Goal: Task Accomplishment & Management: Manage account settings

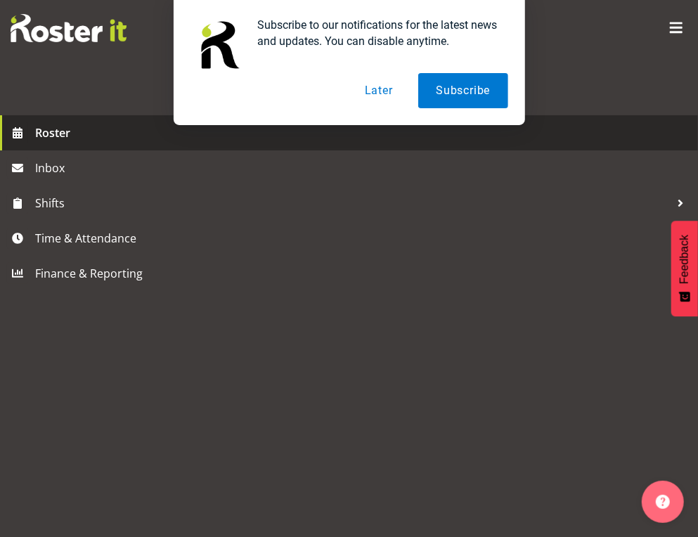
click at [63, 141] on span "Roster" at bounding box center [363, 132] width 656 height 21
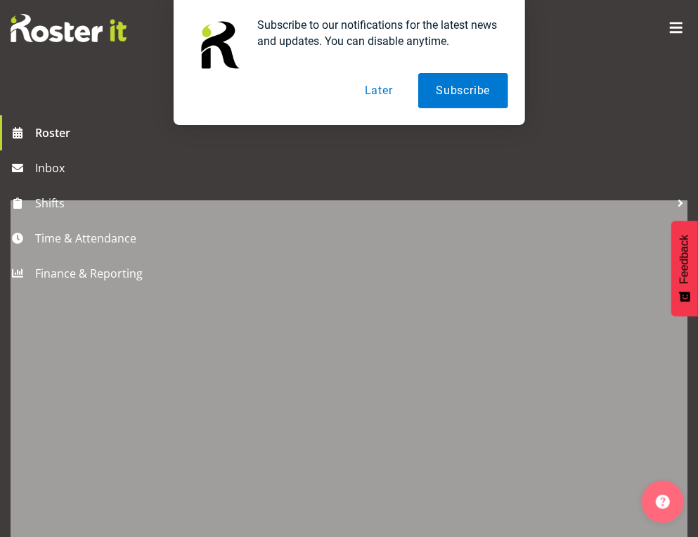
click at [389, 93] on button "Later" at bounding box center [378, 90] width 63 height 35
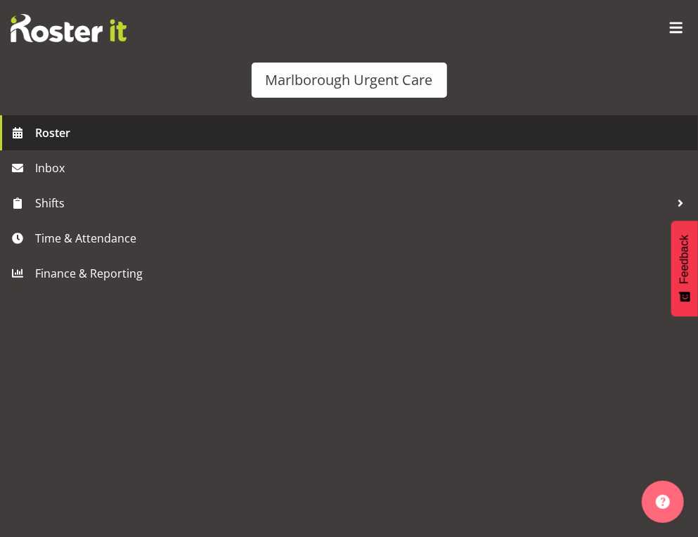
click at [49, 132] on span "Roster" at bounding box center [363, 132] width 656 height 21
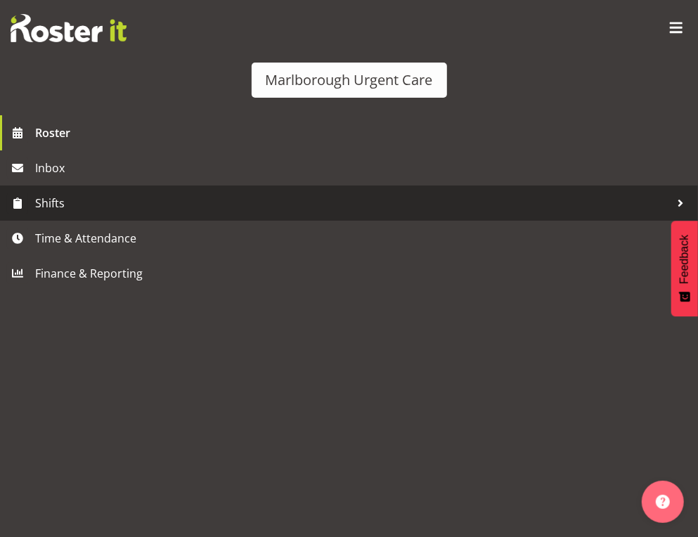
scroll to position [50, 0]
click at [50, 202] on span "Shifts" at bounding box center [352, 203] width 635 height 21
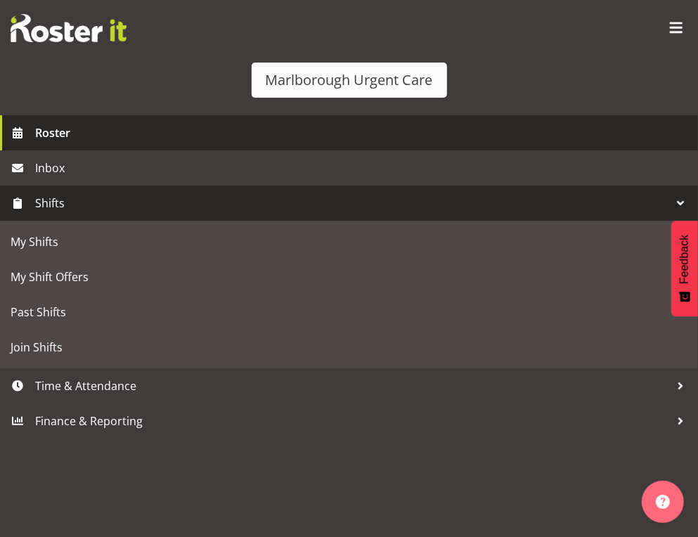
click at [59, 138] on span "Roster" at bounding box center [363, 132] width 656 height 21
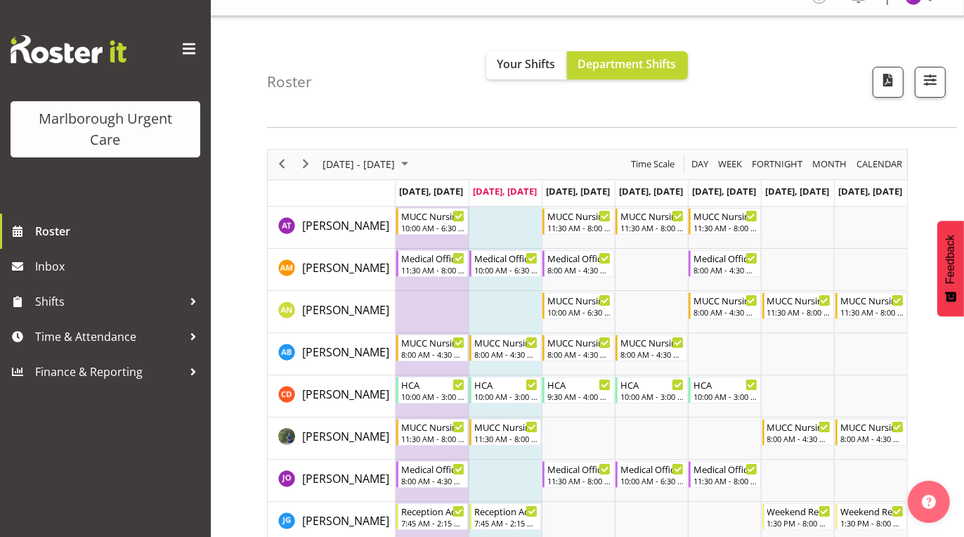
scroll to position [19, 0]
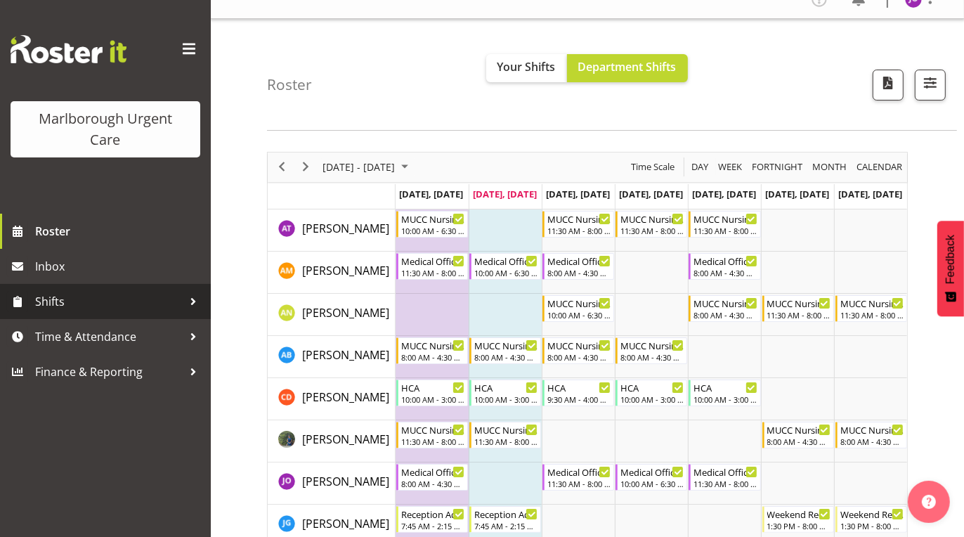
click at [195, 303] on div at bounding box center [193, 301] width 21 height 21
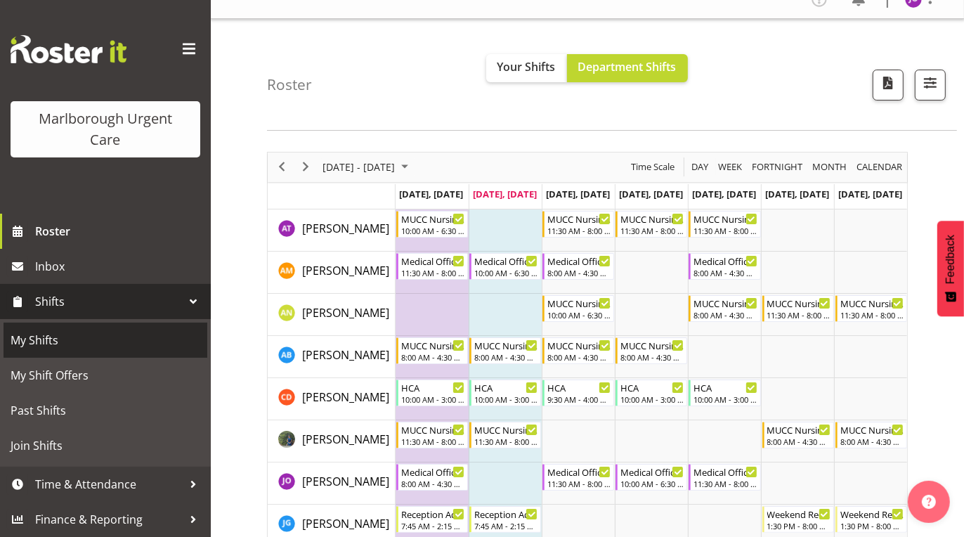
click at [50, 342] on span "My Shifts" at bounding box center [106, 340] width 190 height 21
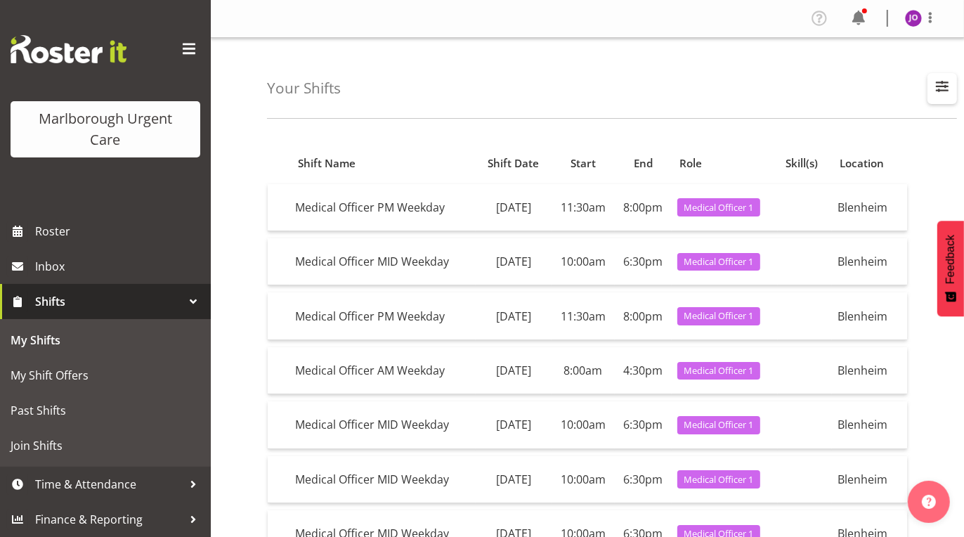
click at [941, 87] on span "button" at bounding box center [943, 86] width 18 height 18
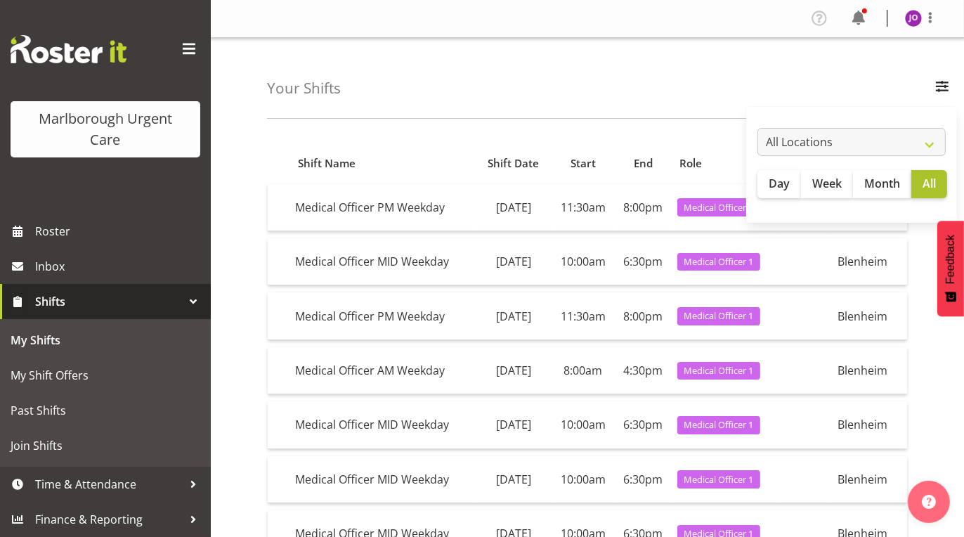
click at [778, 87] on div "Your Shifts All Locations [GEOGRAPHIC_DATA] Day Week Month All Apply" at bounding box center [612, 78] width 690 height 81
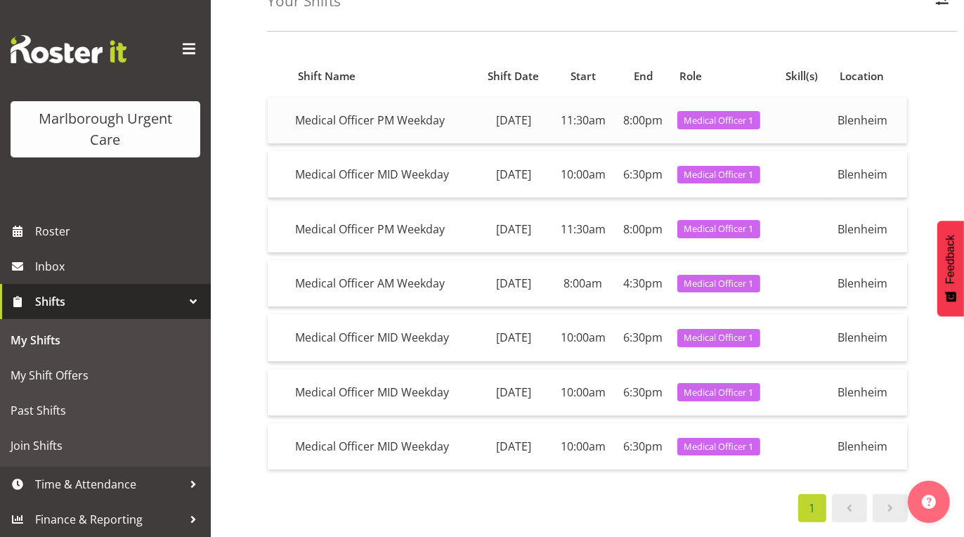
scroll to position [86, 0]
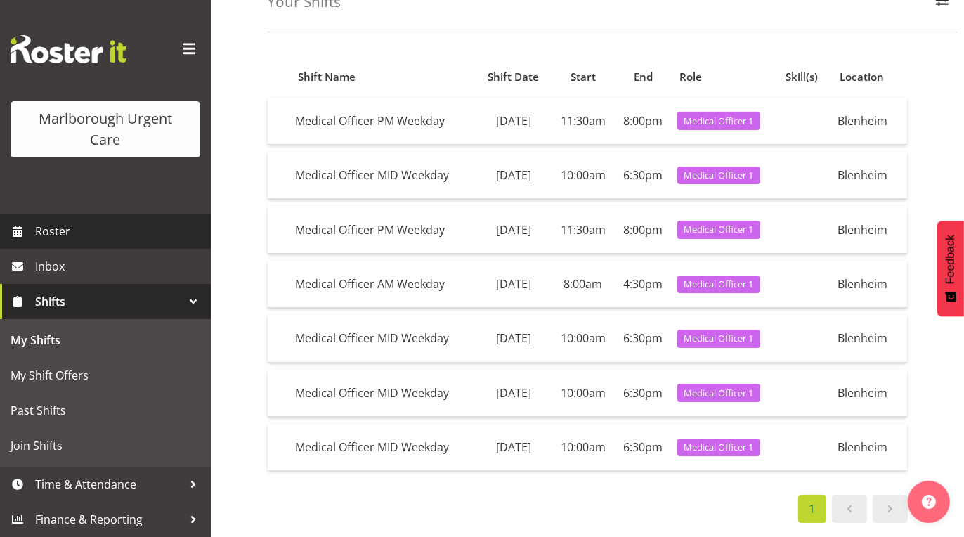
click at [76, 238] on span "Roster" at bounding box center [119, 231] width 169 height 21
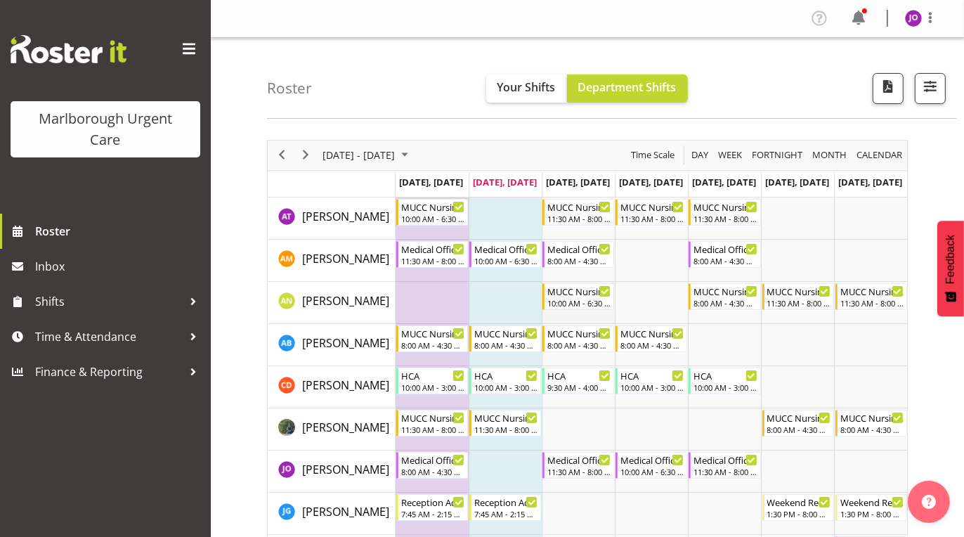
click at [592, 311] on td "Timeline Week of September 23, 2025" at bounding box center [578, 303] width 73 height 42
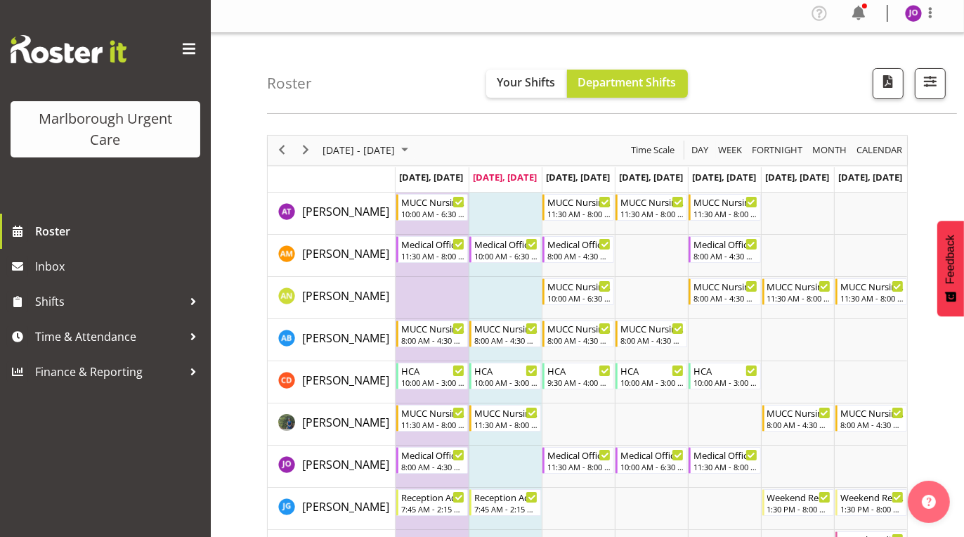
scroll to position [4, 0]
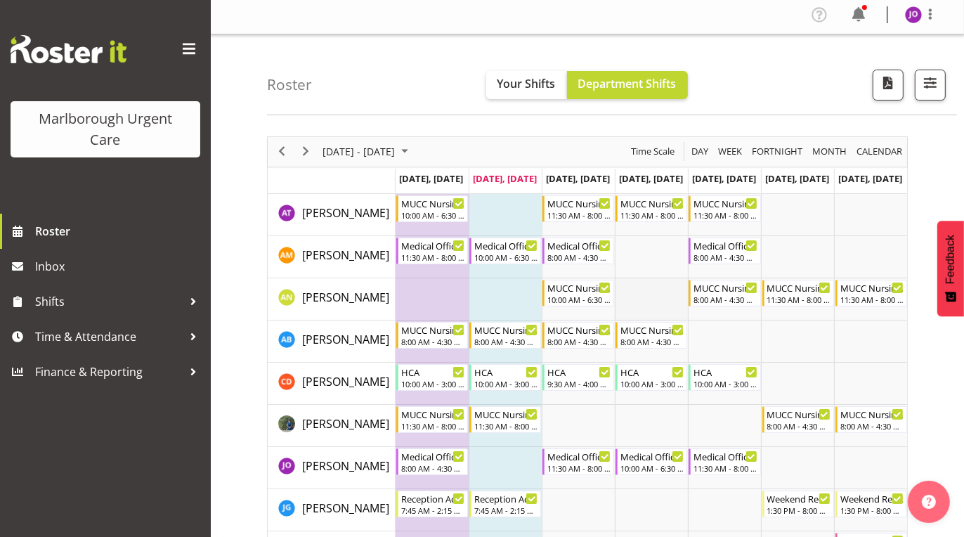
drag, startPoint x: 711, startPoint y: 427, endPoint x: 630, endPoint y: 293, distance: 156.1
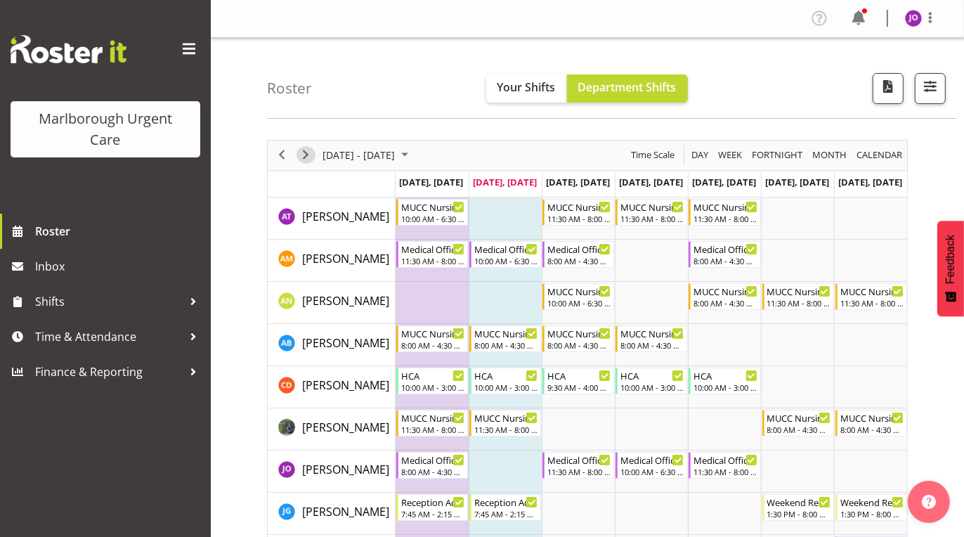
click at [304, 151] on span "Next" at bounding box center [305, 155] width 17 height 18
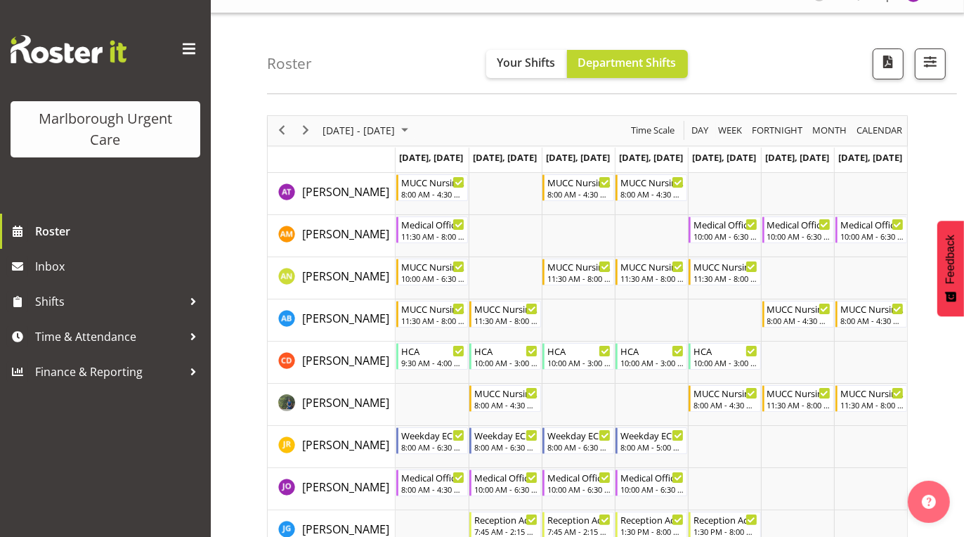
scroll to position [25, 0]
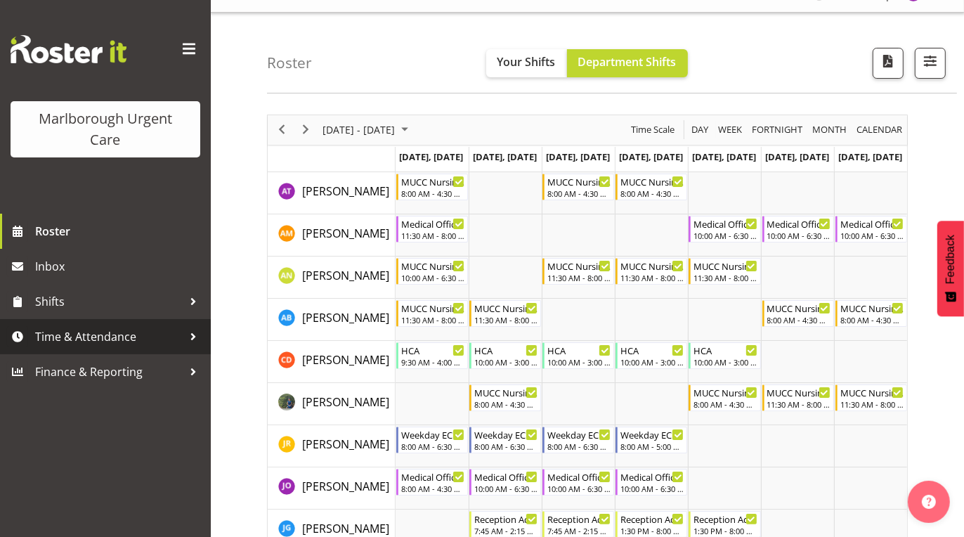
click at [188, 342] on div at bounding box center [193, 336] width 21 height 21
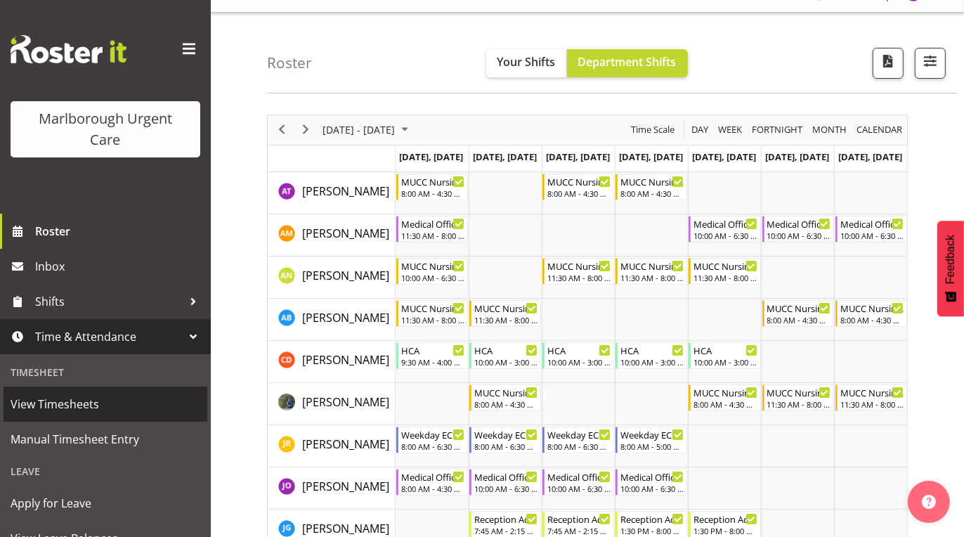
click at [77, 408] on span "View Timesheets" at bounding box center [106, 404] width 190 height 21
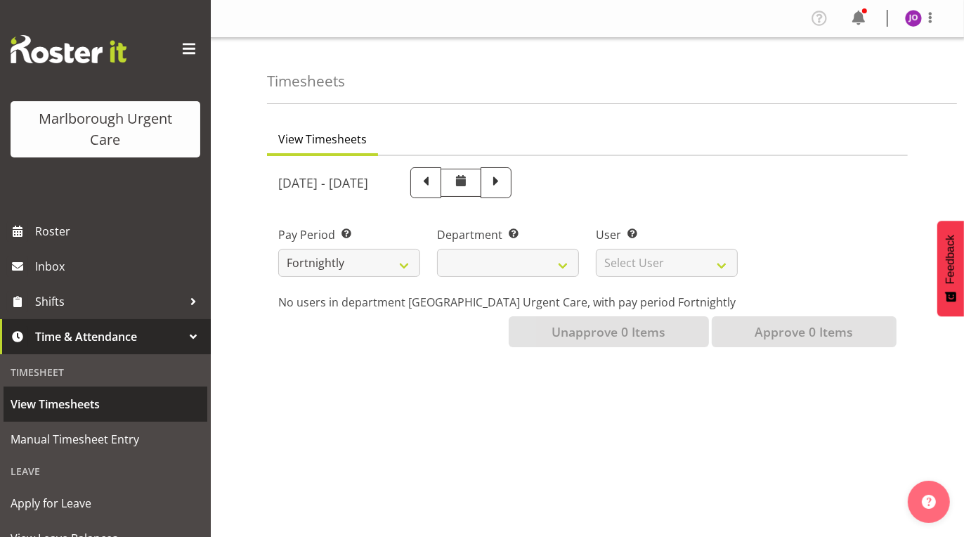
select select
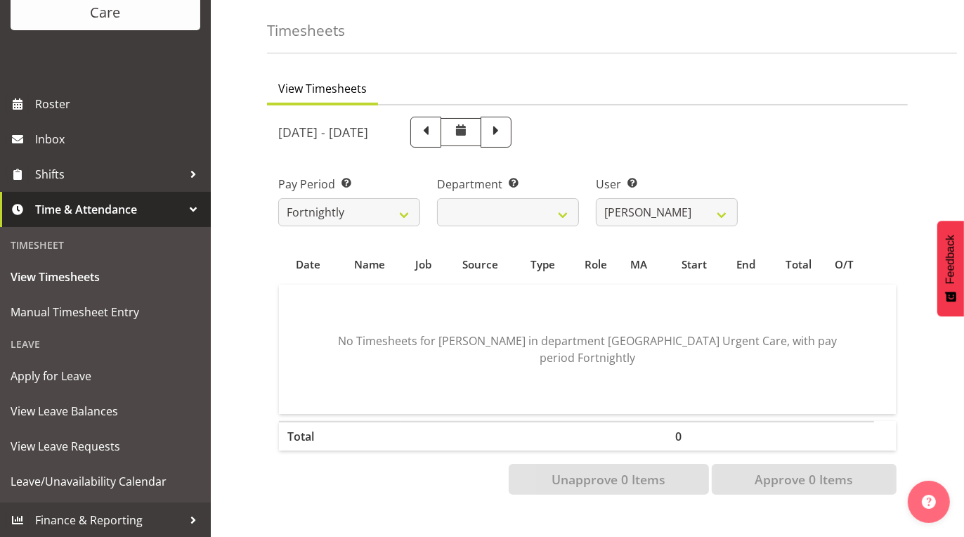
scroll to position [50, 0]
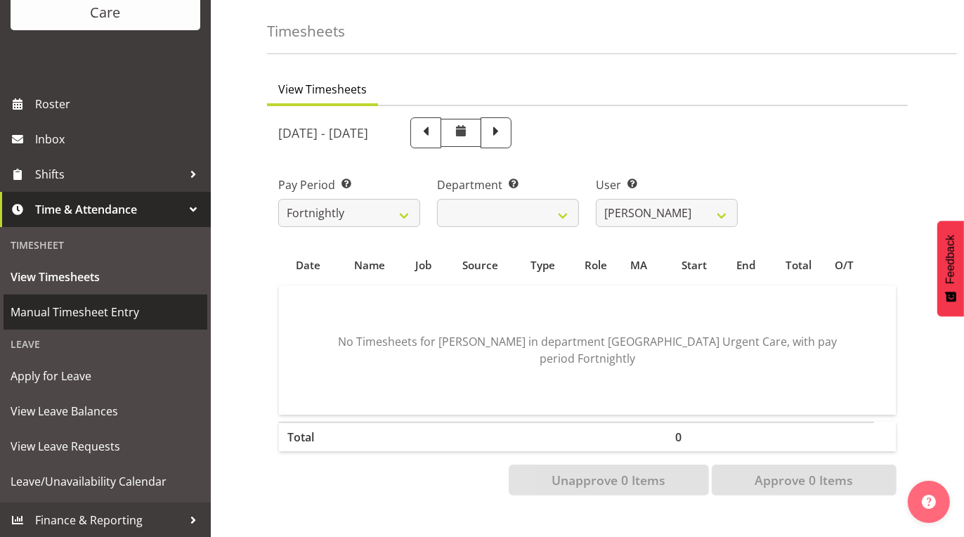
click at [51, 317] on span "Manual Timesheet Entry" at bounding box center [106, 312] width 190 height 21
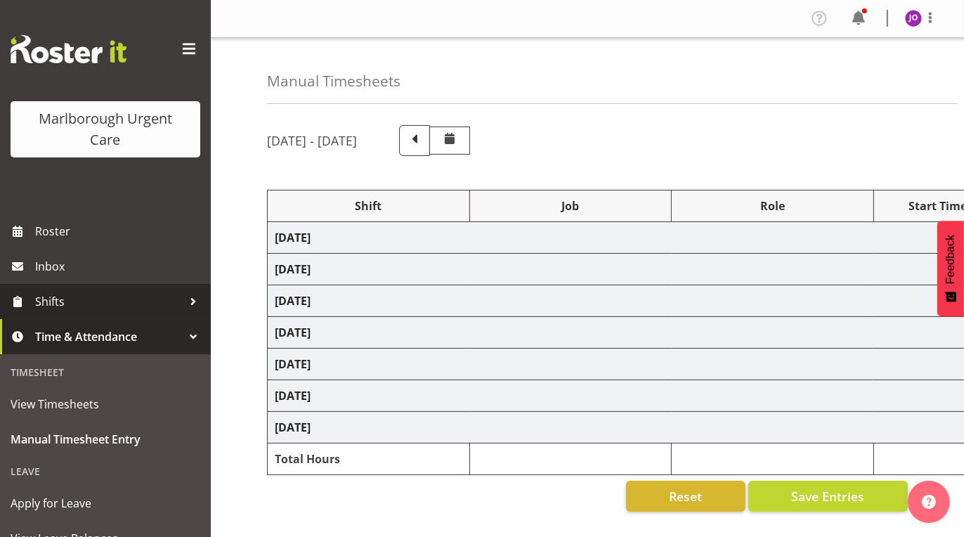
select select "81273"
select select "81274"
select select "81272"
select select "81274"
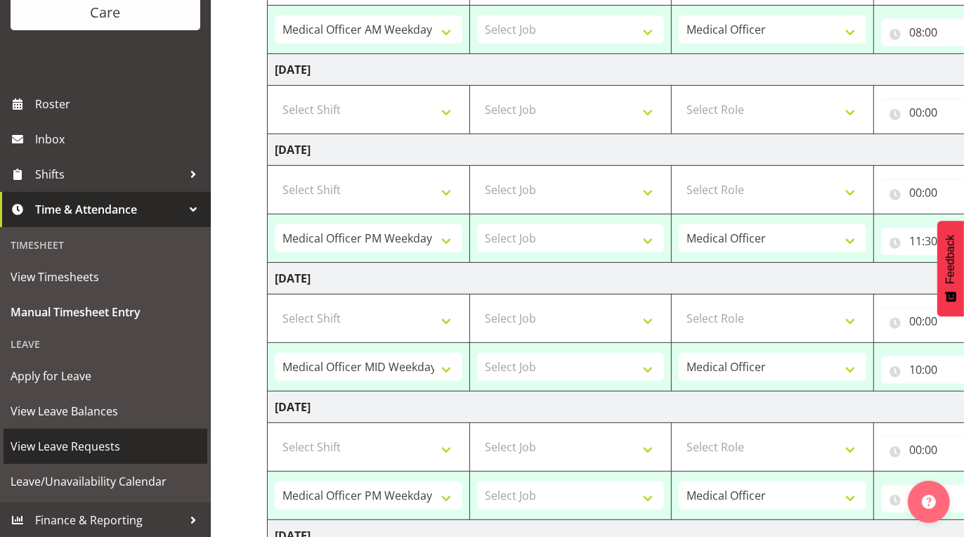
scroll to position [367, 0]
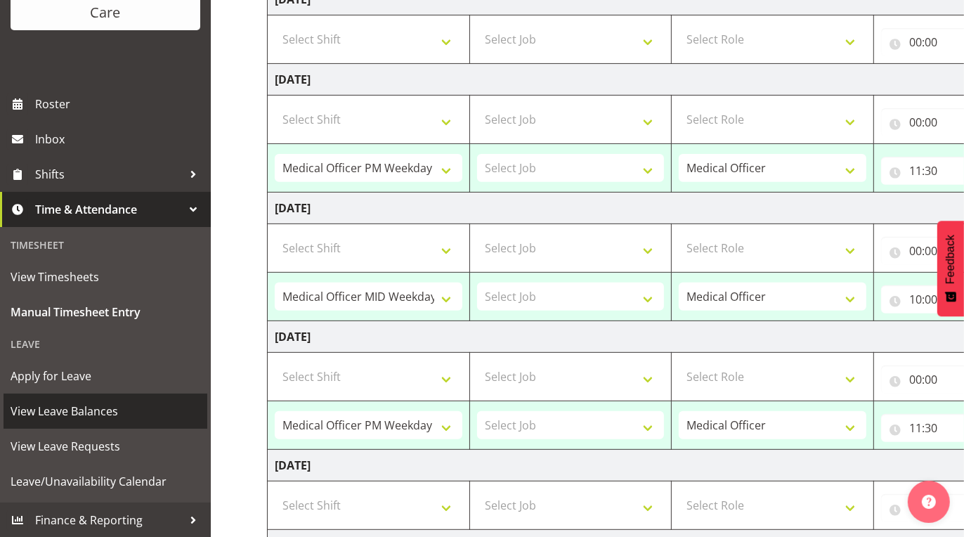
click at [108, 413] on span "View Leave Balances" at bounding box center [106, 411] width 190 height 21
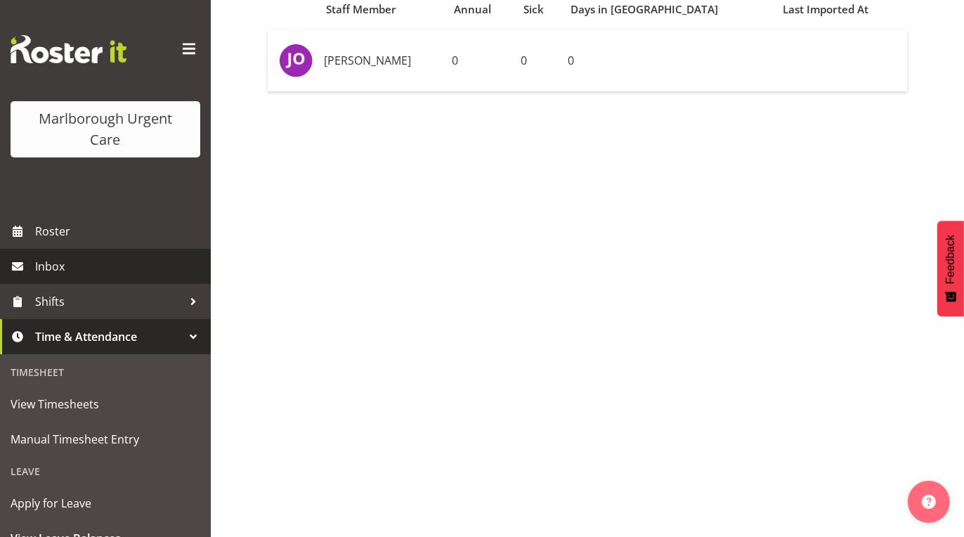
click at [44, 264] on span "Inbox" at bounding box center [119, 266] width 169 height 21
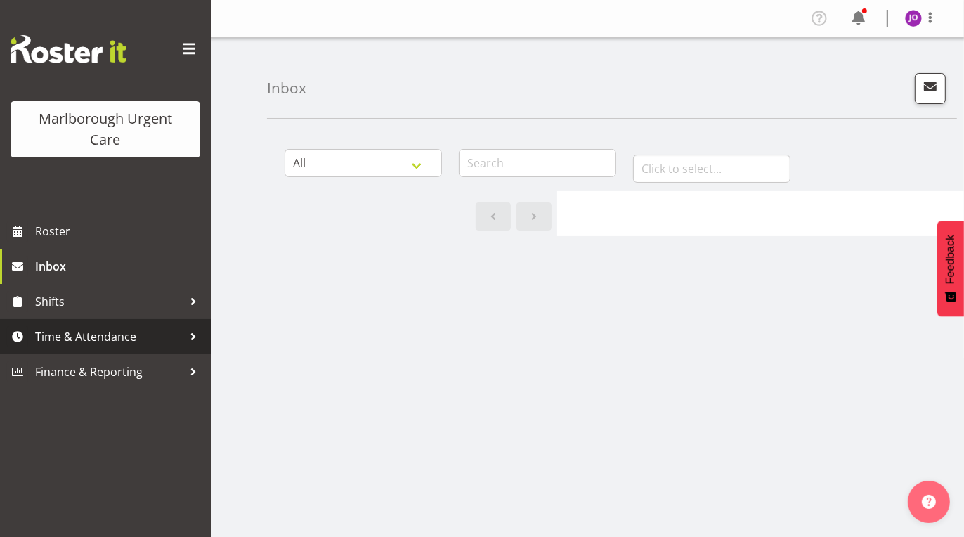
click at [77, 335] on span "Time & Attendance" at bounding box center [109, 336] width 148 height 21
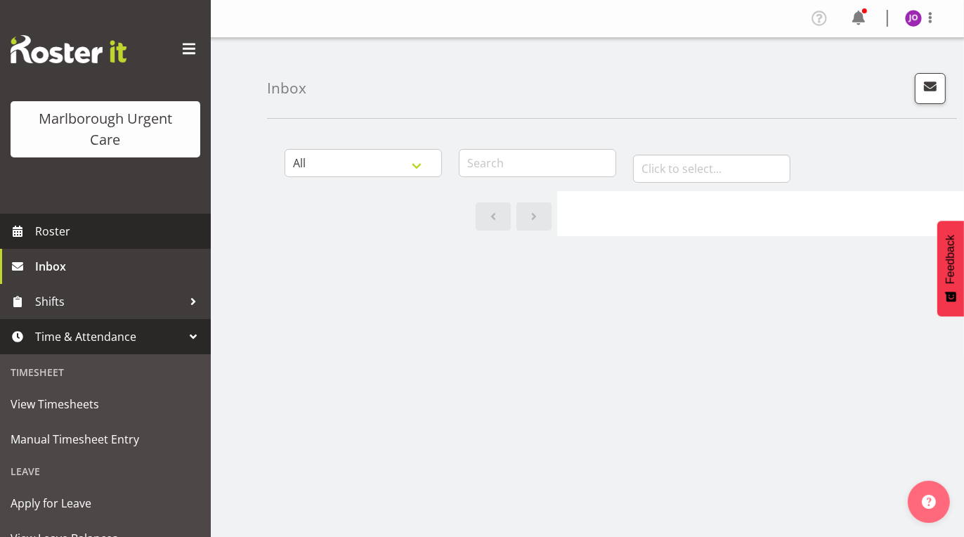
click at [70, 238] on span "Roster" at bounding box center [119, 231] width 169 height 21
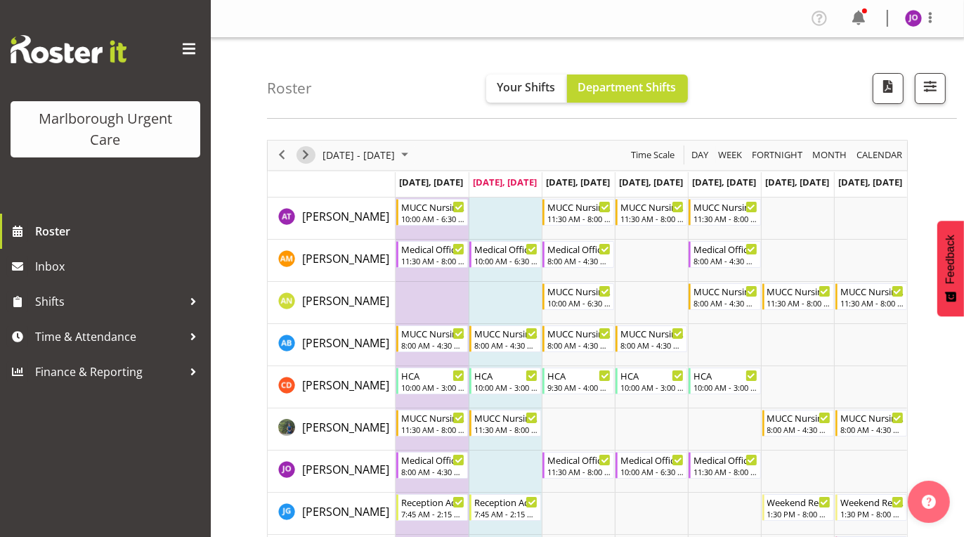
click at [305, 156] on span "Next" at bounding box center [305, 155] width 17 height 18
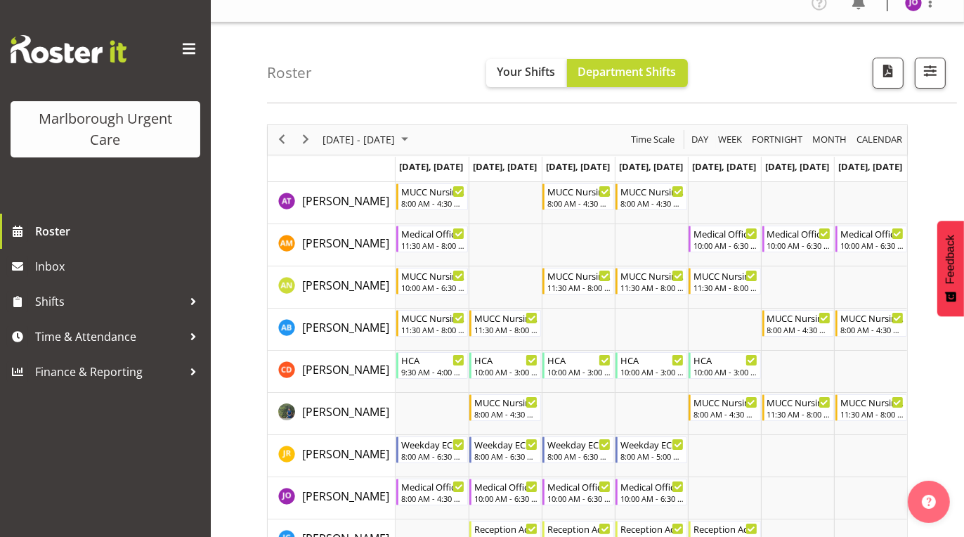
scroll to position [15, 0]
click at [305, 138] on span "Next" at bounding box center [305, 140] width 17 height 18
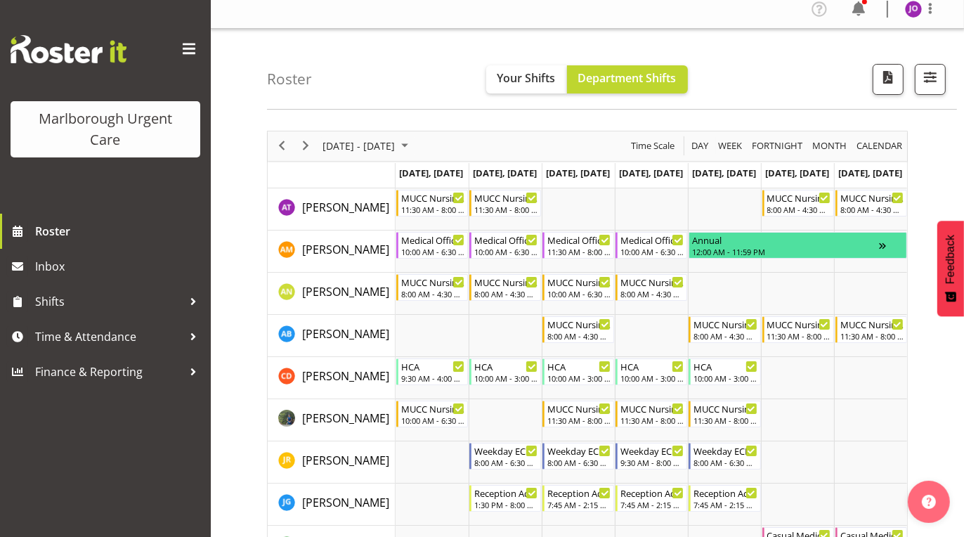
scroll to position [8, 0]
click at [304, 150] on span "Next" at bounding box center [305, 147] width 17 height 18
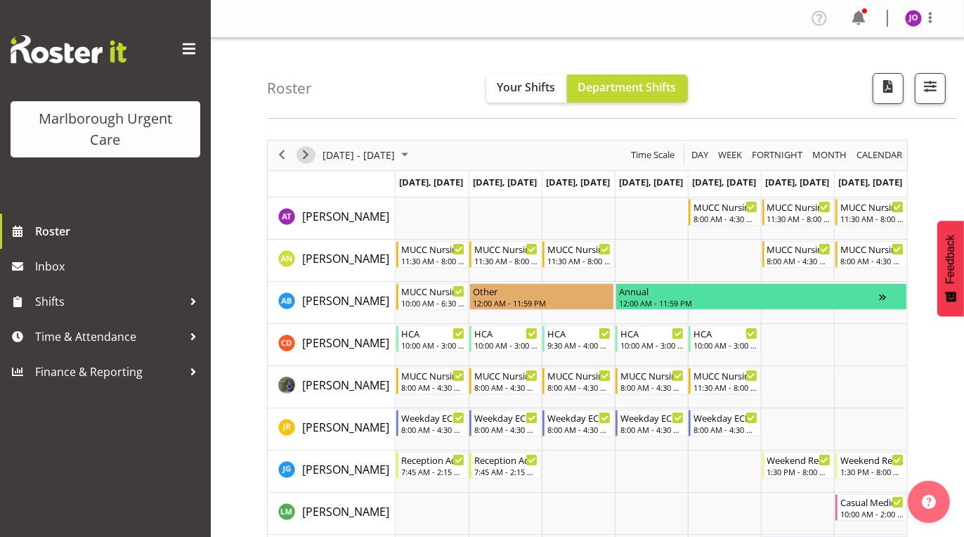
click at [306, 155] on span "Next" at bounding box center [305, 155] width 17 height 18
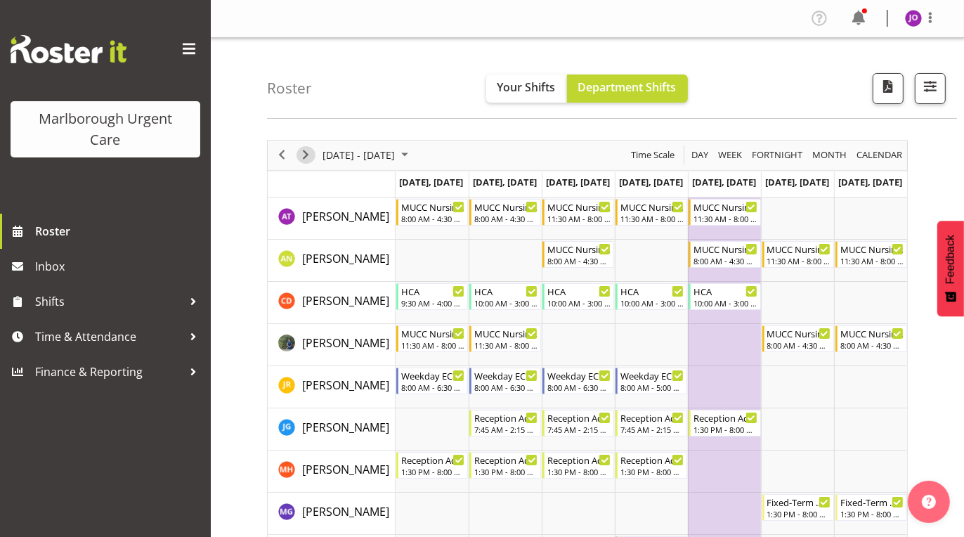
click at [304, 156] on span "Next" at bounding box center [305, 155] width 17 height 18
